Goal: Find specific page/section: Find specific page/section

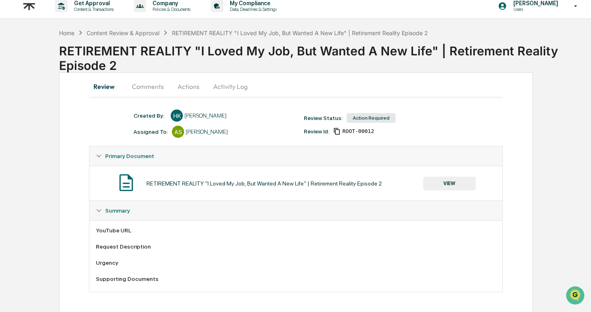
scroll to position [8, 0]
click at [142, 76] on div "Review Comments Actions Activity Log Created By: ‎ ‎ HK [PERSON_NAME] Assigned …" at bounding box center [296, 192] width 474 height 241
click at [148, 88] on button "Comments" at bounding box center [147, 85] width 45 height 19
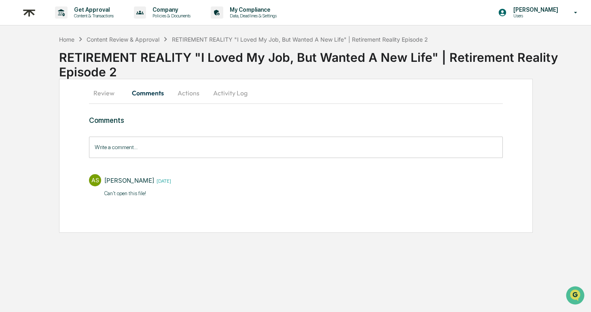
scroll to position [0, 0]
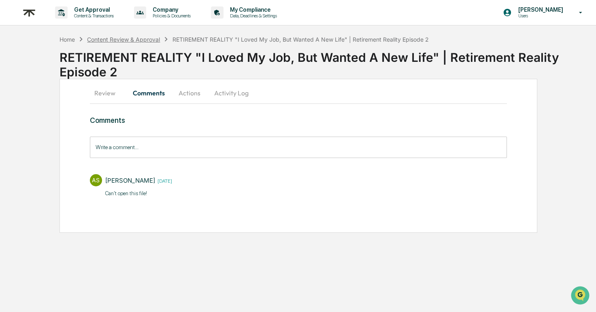
click at [139, 42] on div "Content Review & Approval" at bounding box center [123, 39] width 73 height 7
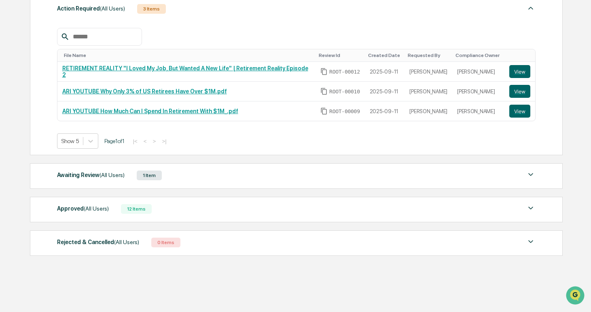
scroll to position [126, 0]
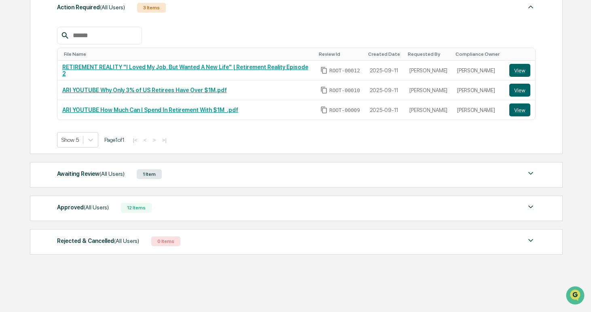
click at [224, 192] on div "Action Required (All Users) 3 Items File Name Review Id Created Date Requested …" at bounding box center [296, 126] width 532 height 268
click at [221, 204] on div "Approved (All Users) 12 Items" at bounding box center [296, 207] width 479 height 11
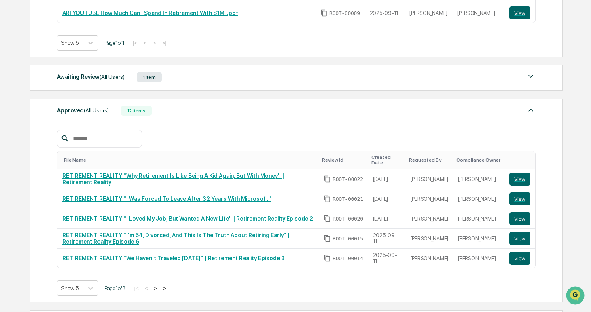
scroll to position [223, 0]
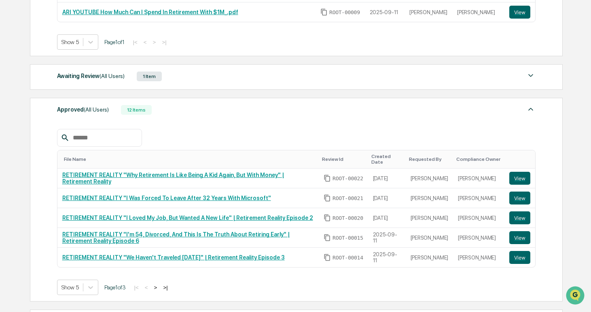
click at [197, 74] on div "Awaiting Review (All Users) 1 Item" at bounding box center [296, 76] width 479 height 11
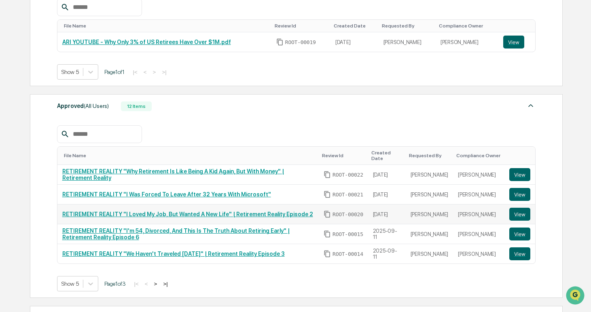
scroll to position [321, 0]
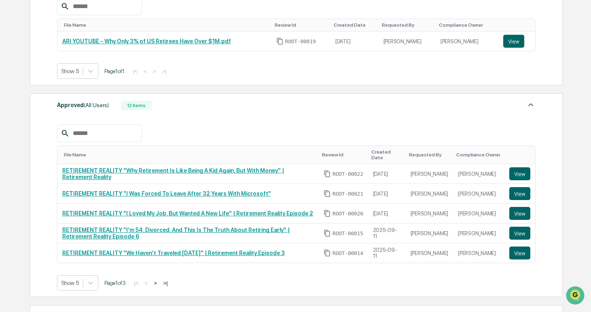
click at [160, 287] on button ">" at bounding box center [156, 283] width 8 height 7
